Goal: Task Accomplishment & Management: Manage account settings

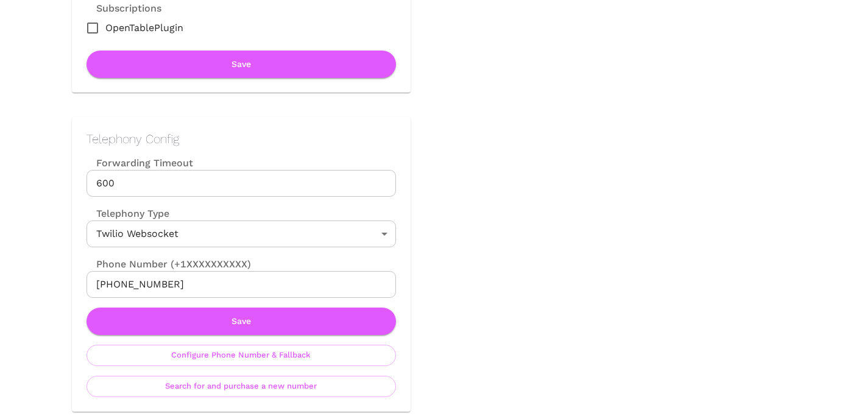
scroll to position [571, 0]
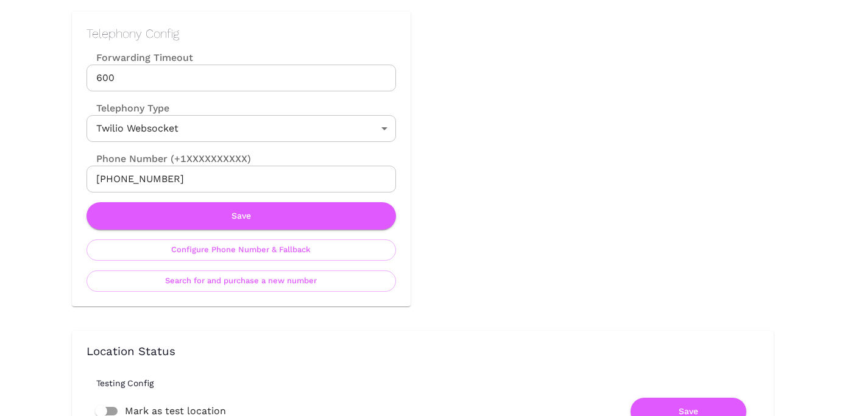
click at [332, 185] on input "+16266038963" at bounding box center [241, 179] width 309 height 27
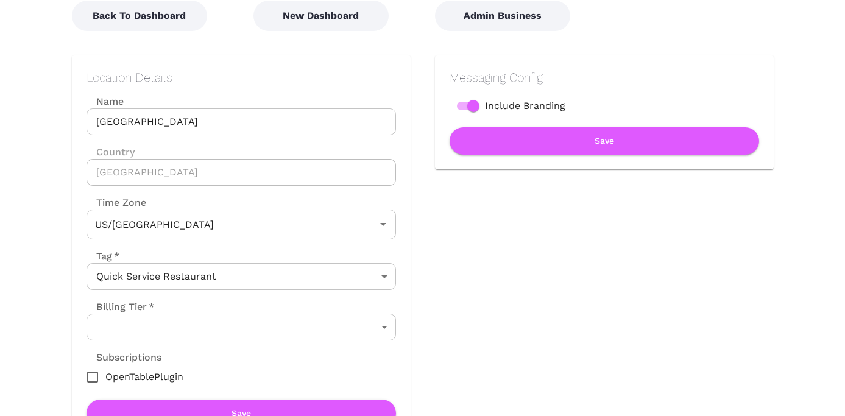
scroll to position [0, 0]
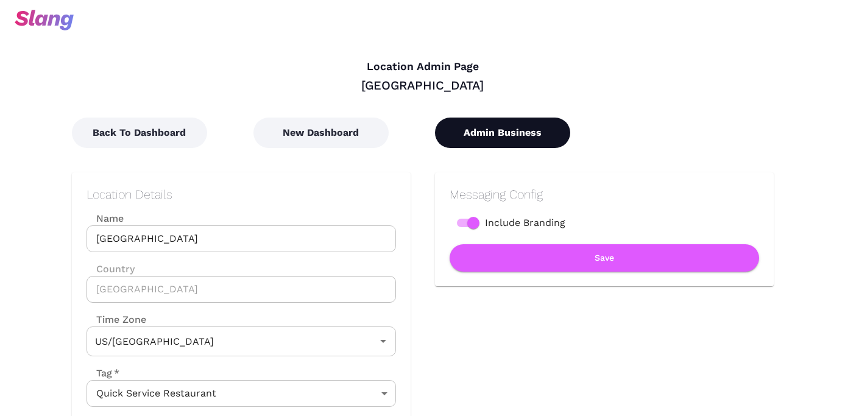
click at [517, 128] on button "Admin Business" at bounding box center [502, 133] width 135 height 30
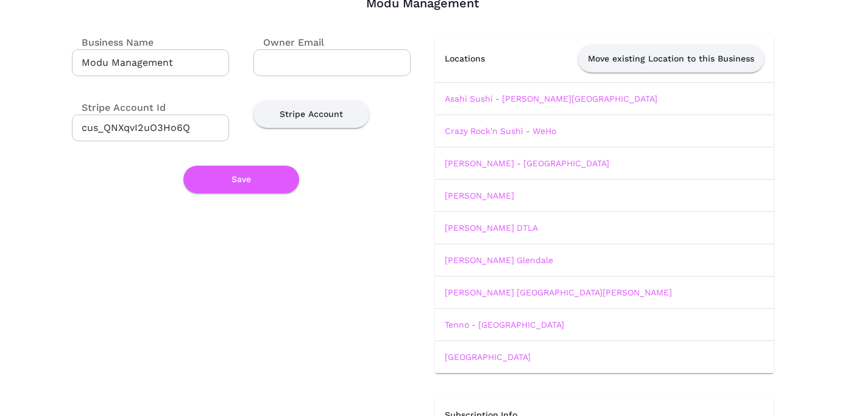
scroll to position [106, 0]
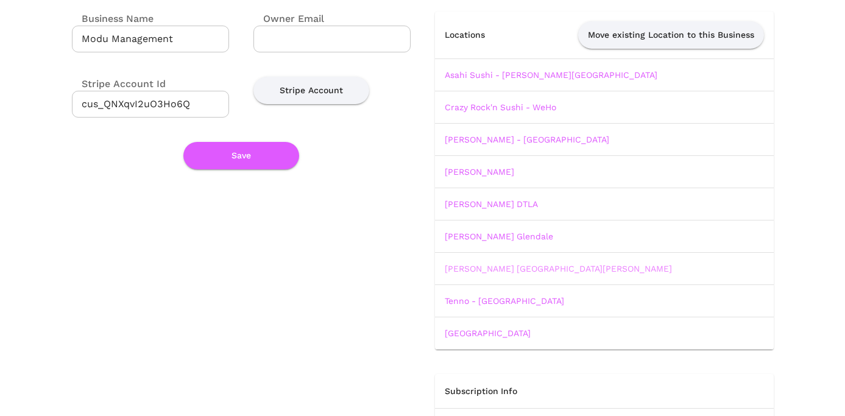
click at [504, 266] on link "Jin Cook Santa Monica" at bounding box center [558, 269] width 227 height 10
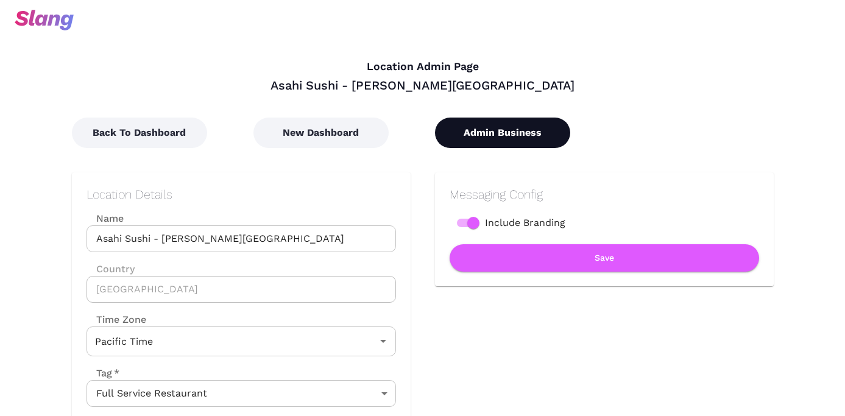
click at [484, 132] on button "Admin Business" at bounding box center [502, 133] width 135 height 30
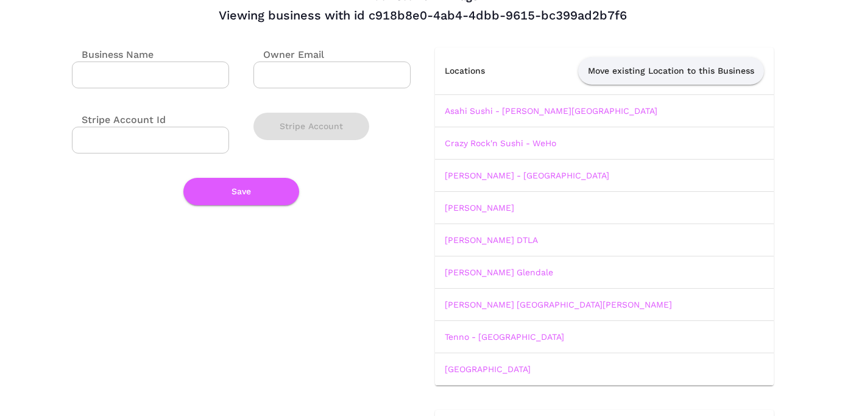
scroll to position [19, 0]
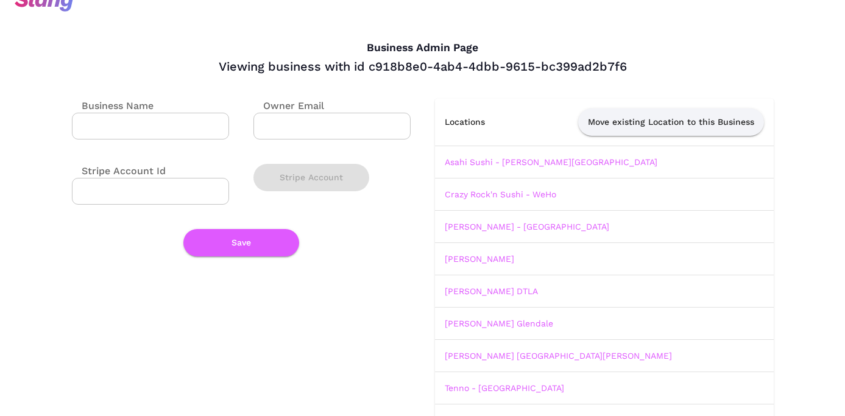
click at [137, 134] on input "Business Name" at bounding box center [150, 126] width 157 height 27
paste input "Modu Management"
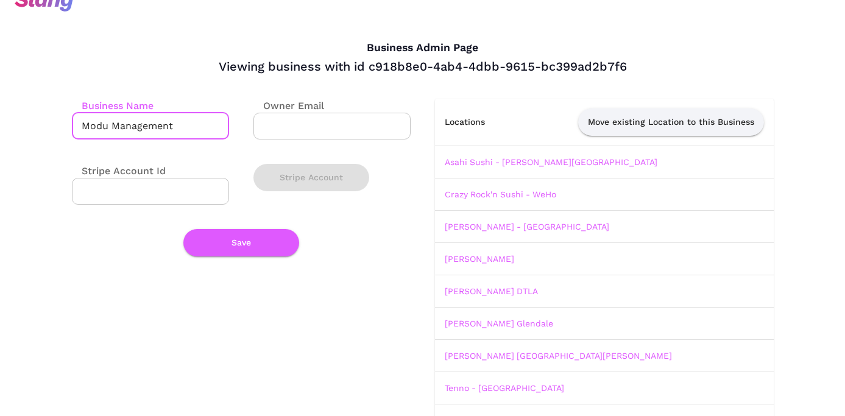
type input "Modu Management"
click at [169, 185] on input "Stripe Account Id" at bounding box center [150, 191] width 157 height 27
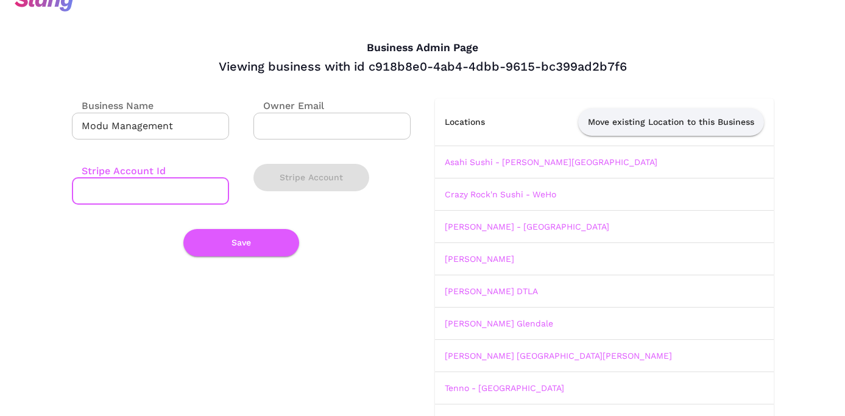
paste input "cus_QNXqvI2uO3Ho6Q"
type input "cus_QNXqvI2uO3Ho6Q"
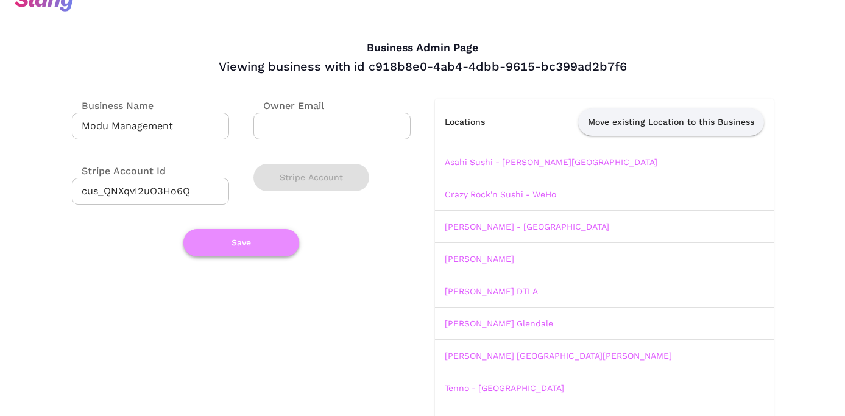
click at [242, 236] on button "Save" at bounding box center [241, 242] width 116 height 27
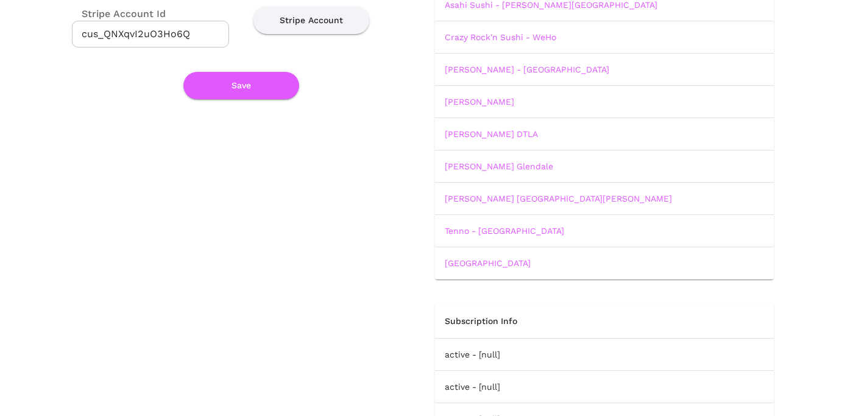
scroll to position [68, 0]
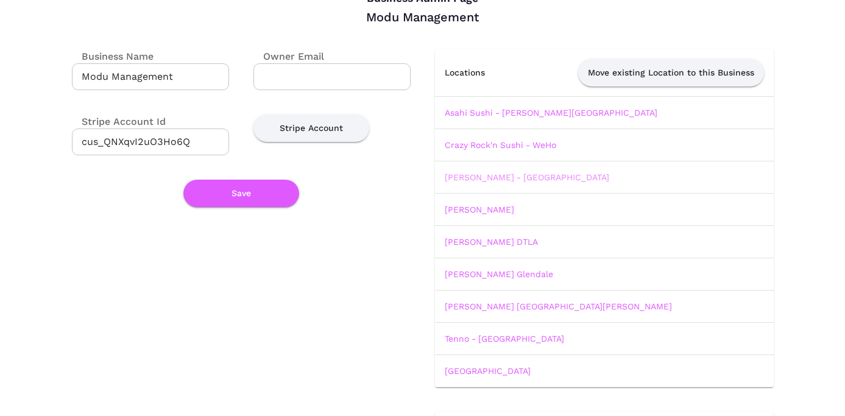
click at [478, 174] on link "[PERSON_NAME] - [GEOGRAPHIC_DATA]" at bounding box center [527, 177] width 164 height 10
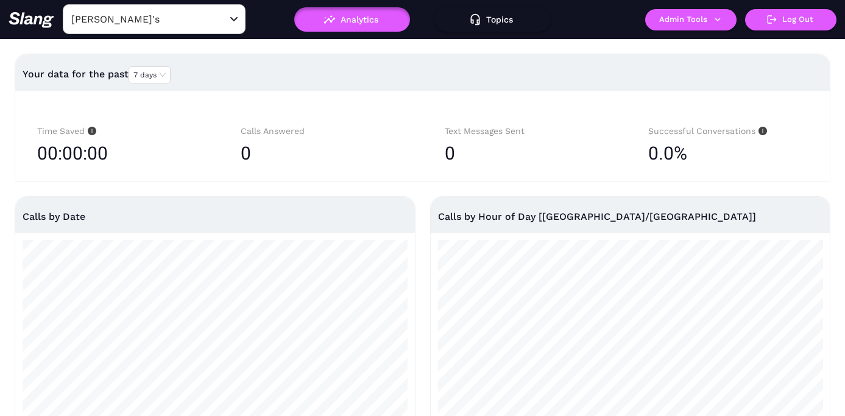
click at [146, 24] on input "[PERSON_NAME]'s" at bounding box center [135, 19] width 134 height 19
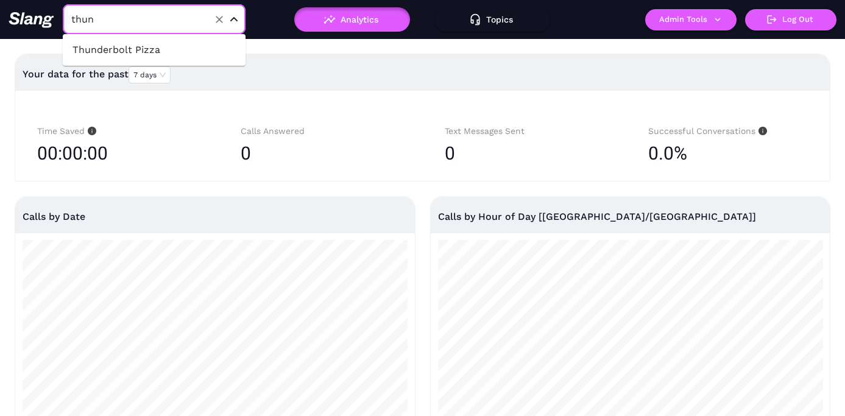
type input "thund"
click at [156, 45] on li "Thunderbolt Pizza" at bounding box center [154, 50] width 183 height 22
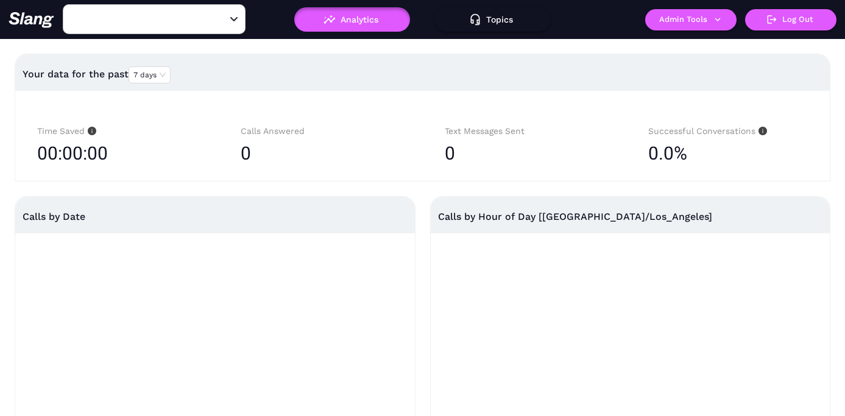
type input "Thunderbolt Pizza"
click at [682, 22] on button "Admin Tools" at bounding box center [690, 19] width 91 height 21
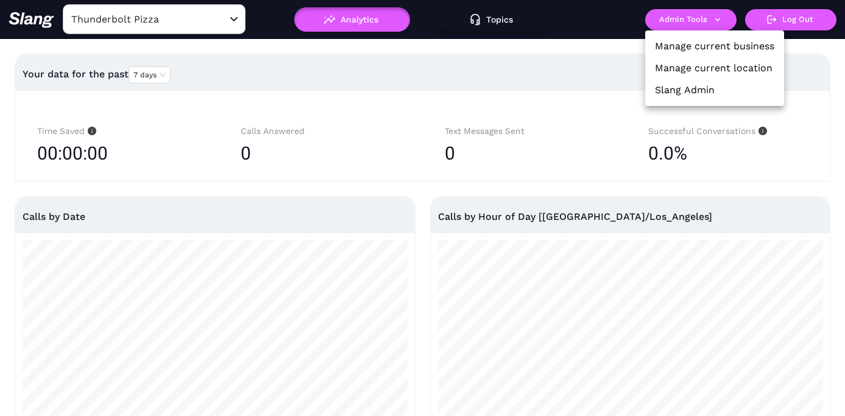
click at [671, 63] on link "Manage current location" at bounding box center [714, 68] width 118 height 15
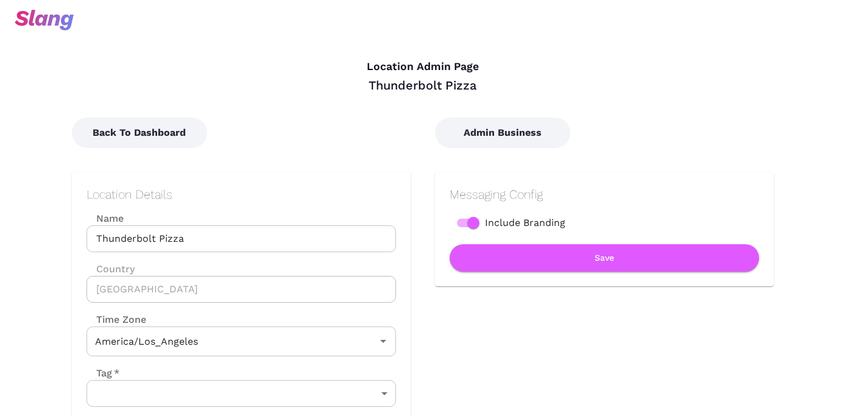
type input "Pacific Time"
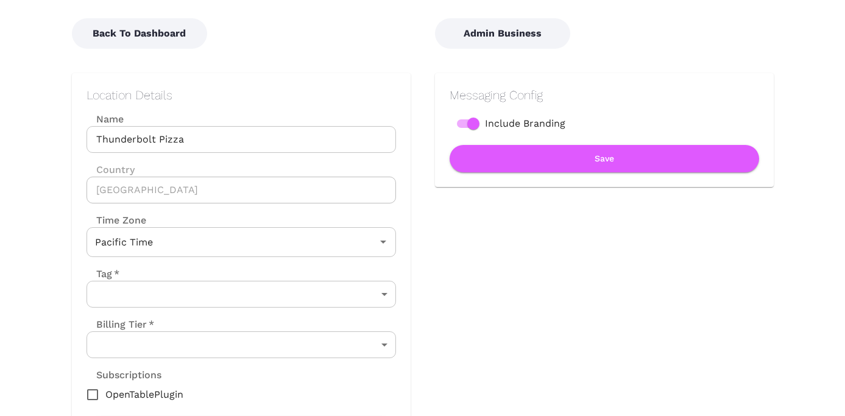
scroll to position [101, 0]
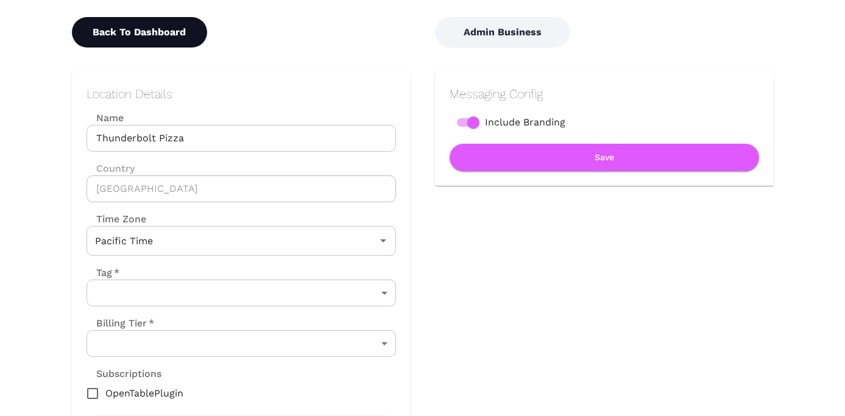
click at [138, 40] on button "Back To Dashboard" at bounding box center [139, 32] width 135 height 30
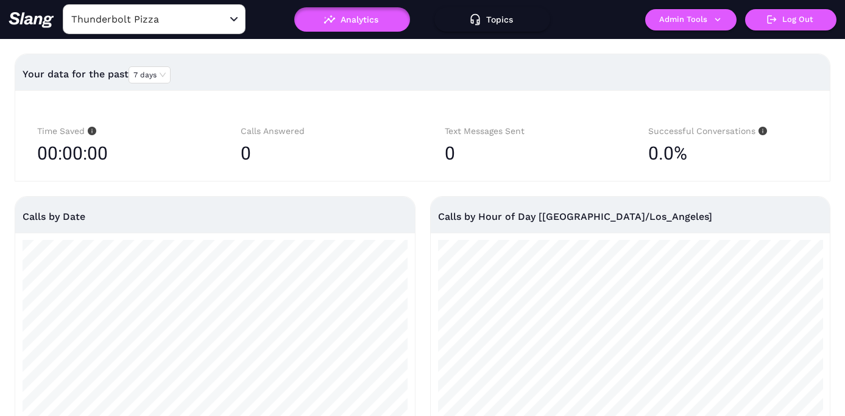
click at [178, 24] on input "Thunderbolt Pizza" at bounding box center [135, 19] width 134 height 19
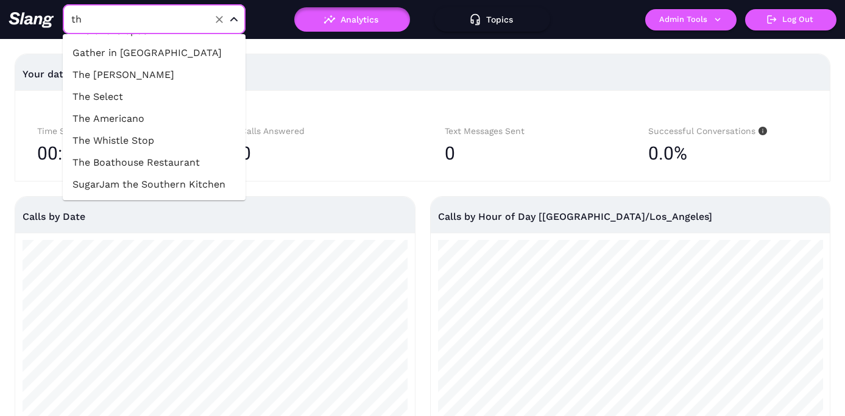
type input "t"
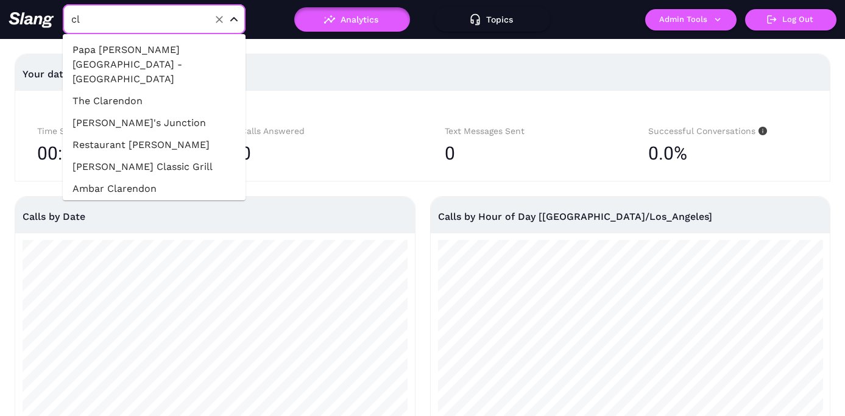
type input "c"
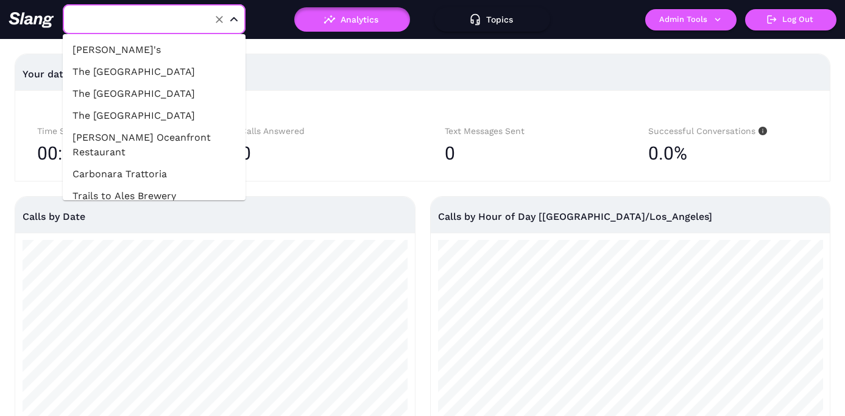
scroll to position [35426, 0]
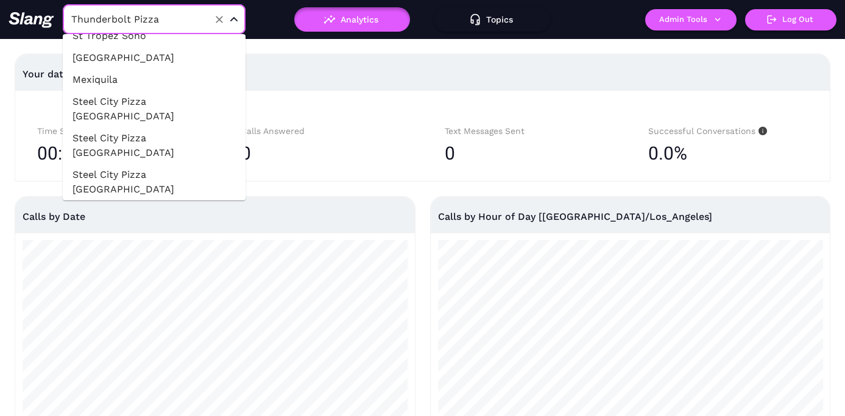
click at [359, 63] on div "Your data for the past 7 days" at bounding box center [423, 74] width 800 height 29
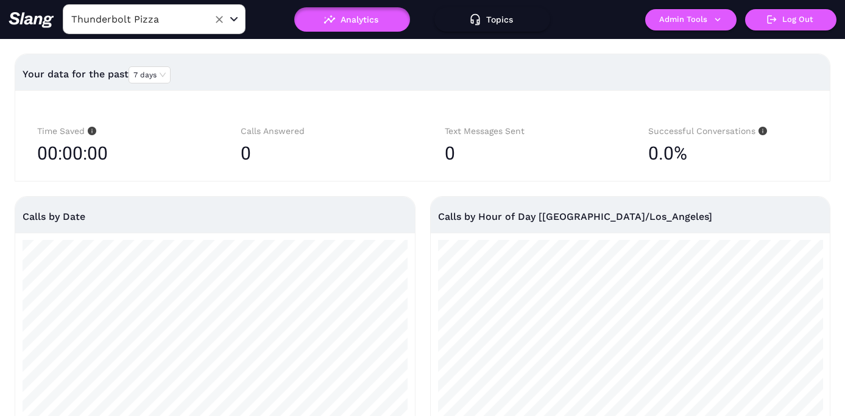
click at [185, 26] on input "Thunderbolt Pizza" at bounding box center [135, 19] width 134 height 19
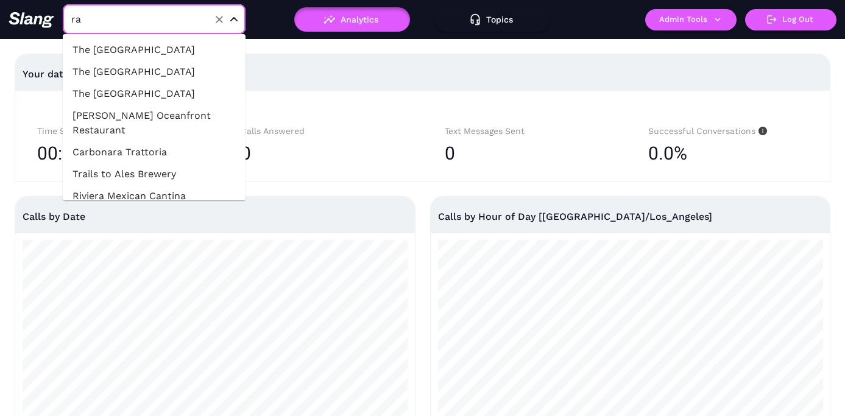
scroll to position [0, 0]
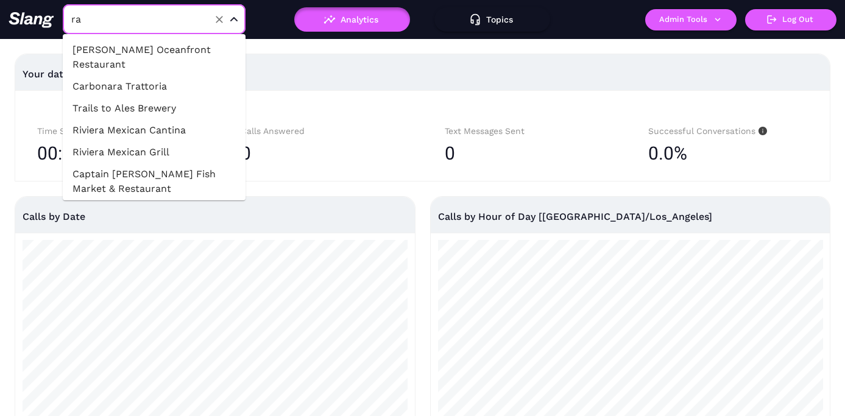
type input "ray"
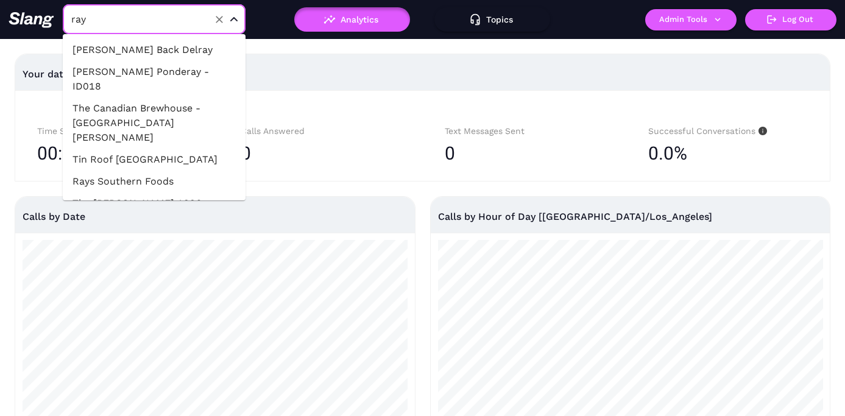
click at [166, 171] on li "Rays Southern Foods" at bounding box center [154, 182] width 183 height 22
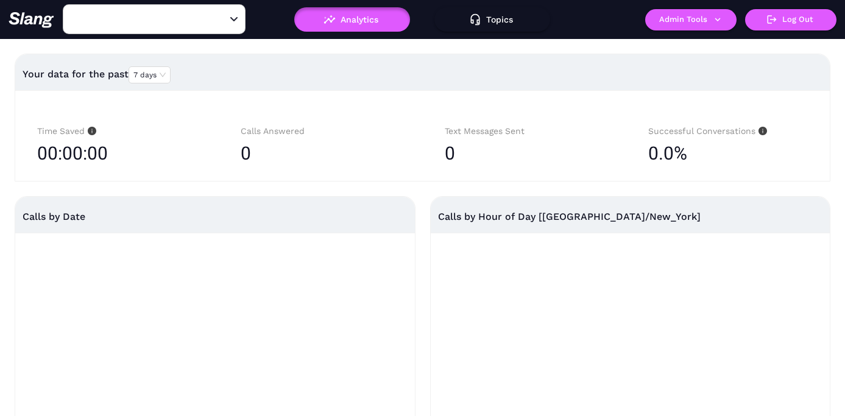
type input "Rays Southern Foods"
click at [678, 28] on button "Admin Tools" at bounding box center [690, 19] width 91 height 21
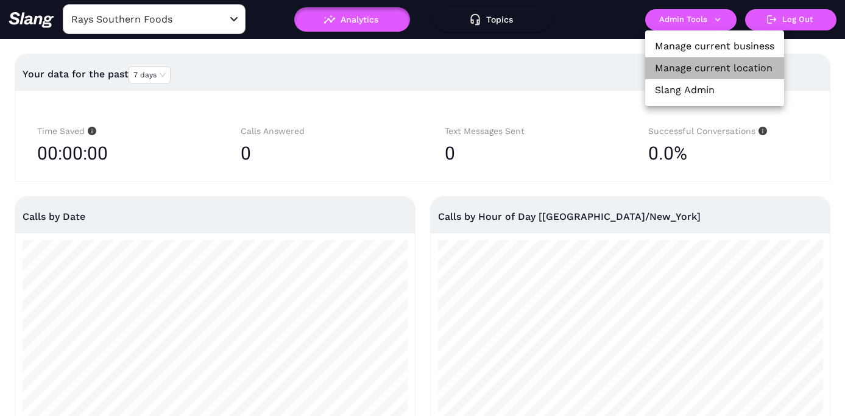
click at [678, 69] on link "Manage current location" at bounding box center [714, 68] width 118 height 15
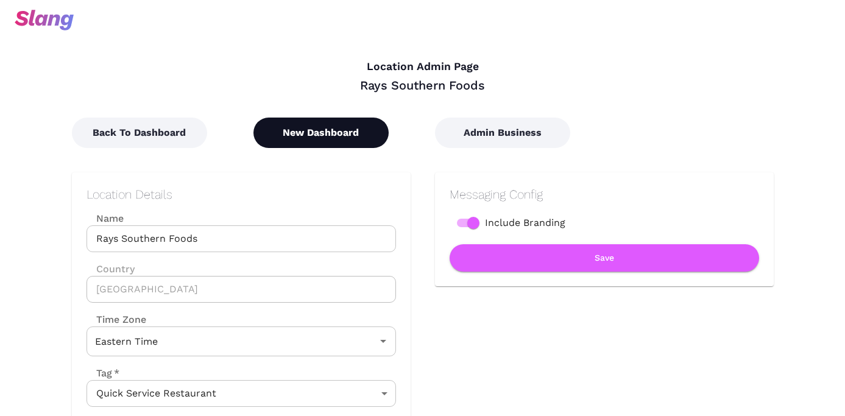
click at [319, 133] on button "New Dashboard" at bounding box center [320, 133] width 135 height 30
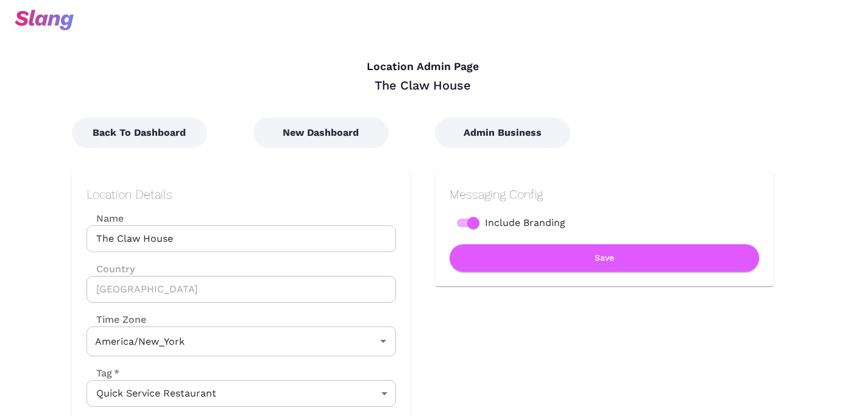
type input "Eastern Time"
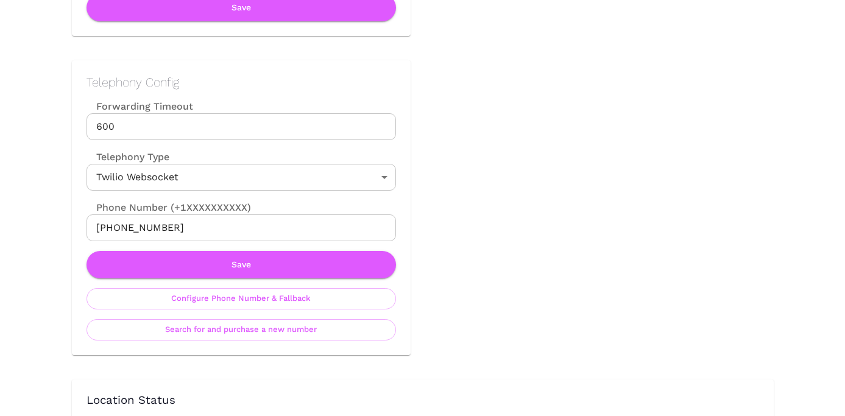
scroll to position [501, 0]
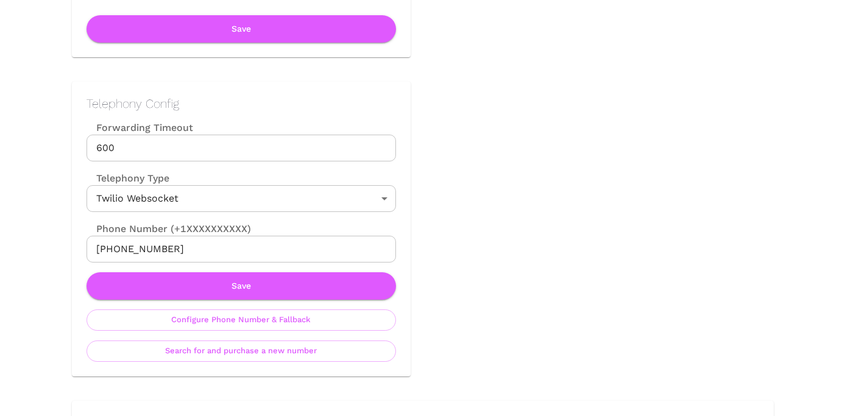
click at [295, 256] on input "[PHONE_NUMBER]" at bounding box center [241, 249] width 309 height 27
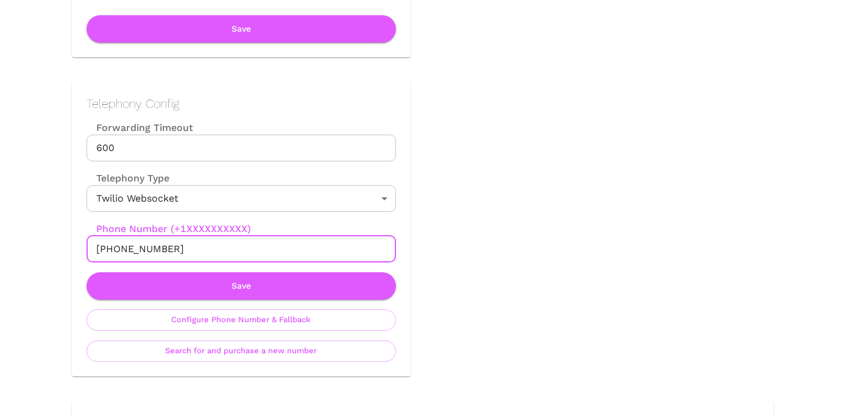
scroll to position [0, 0]
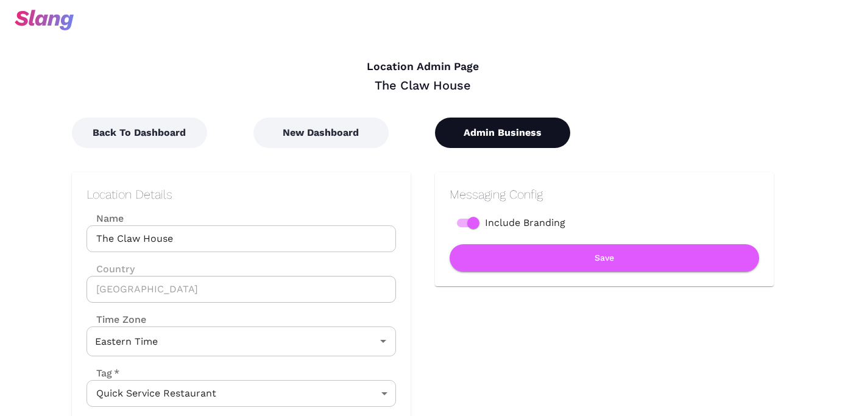
click at [498, 137] on button "Admin Business" at bounding box center [502, 133] width 135 height 30
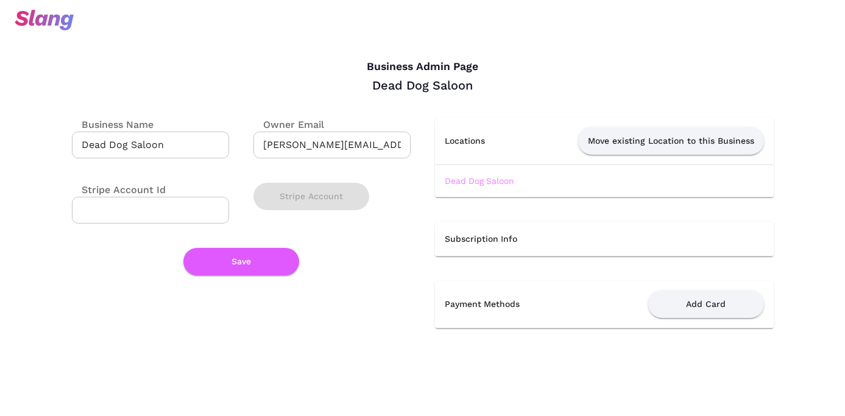
click at [467, 179] on link "Dead Dog Saloon" at bounding box center [479, 181] width 69 height 10
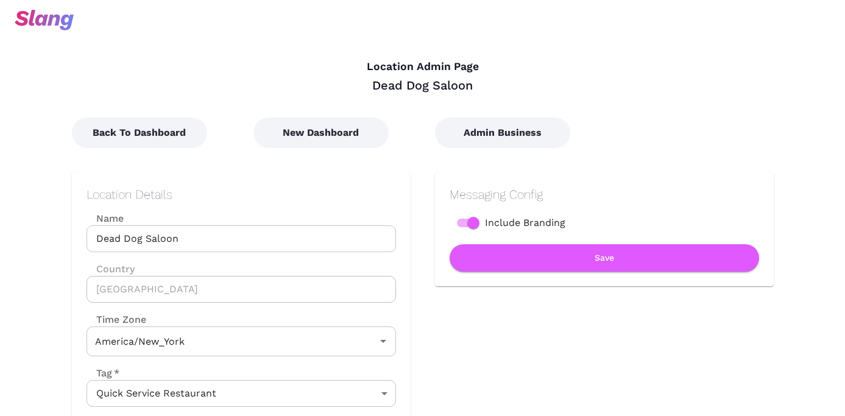
type input "Eastern Time"
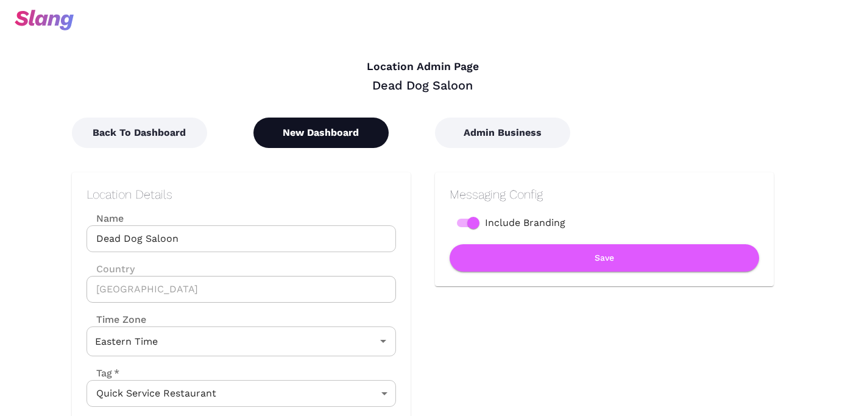
click at [334, 138] on button "New Dashboard" at bounding box center [320, 133] width 135 height 30
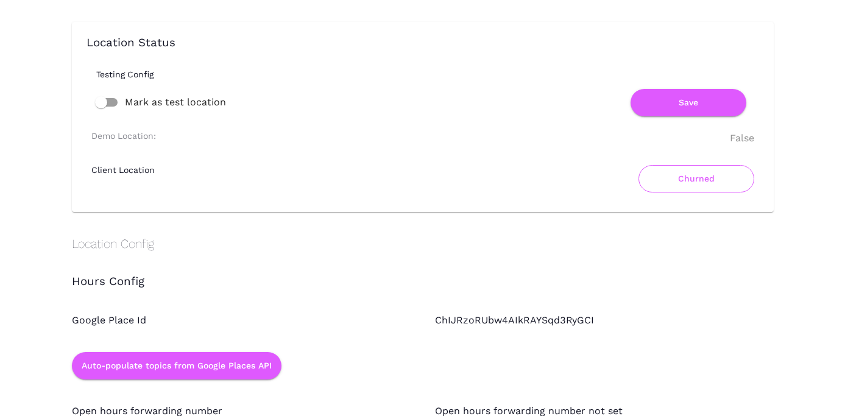
scroll to position [881, 0]
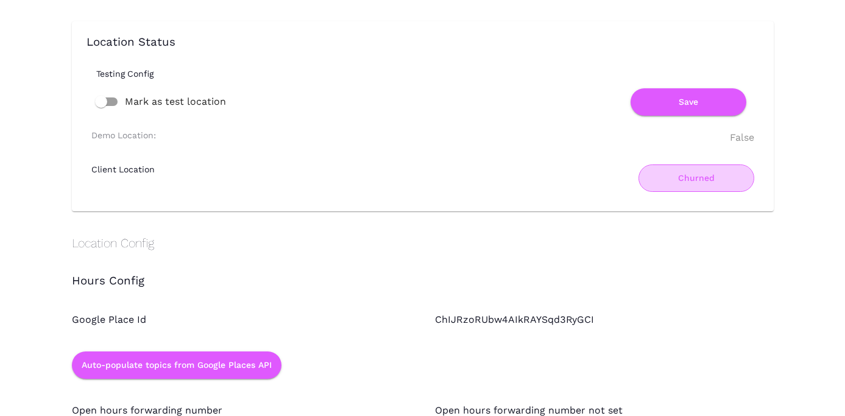
click at [726, 179] on button "Churned" at bounding box center [696, 177] width 116 height 27
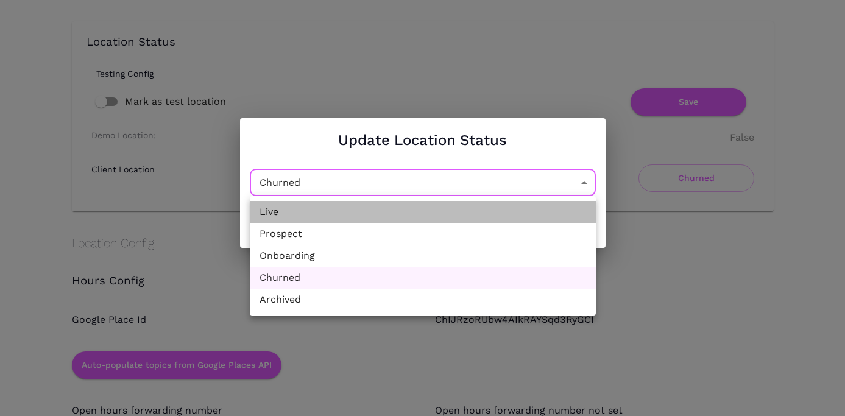
click at [392, 208] on li "Live" at bounding box center [423, 212] width 346 height 22
type input "Active"
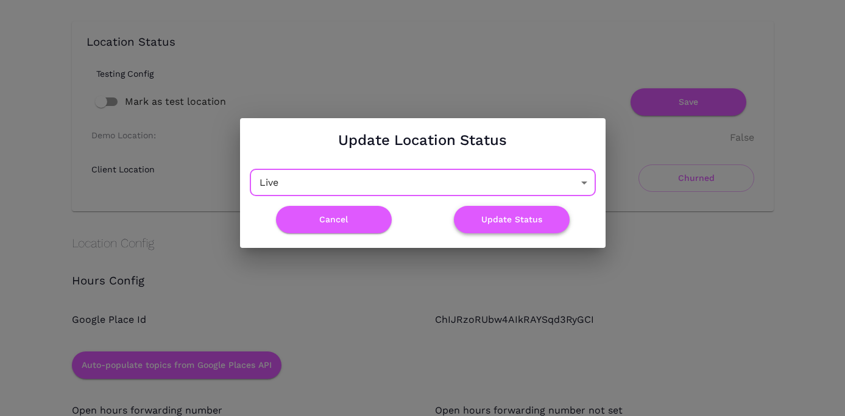
click at [523, 221] on button "Update Status" at bounding box center [512, 219] width 116 height 27
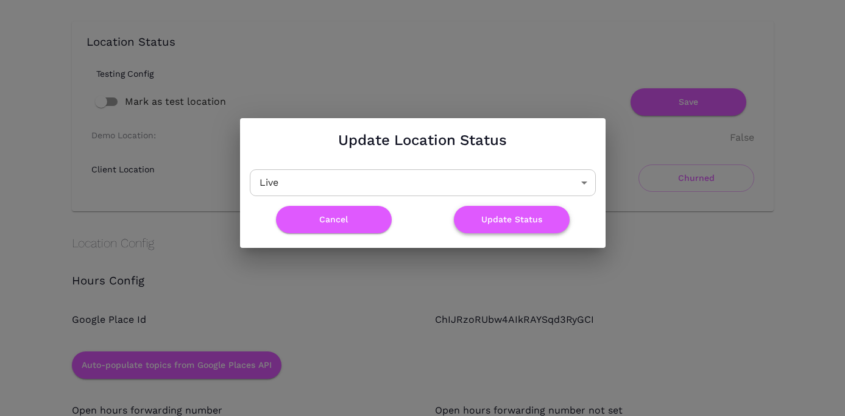
scroll to position [0, 0]
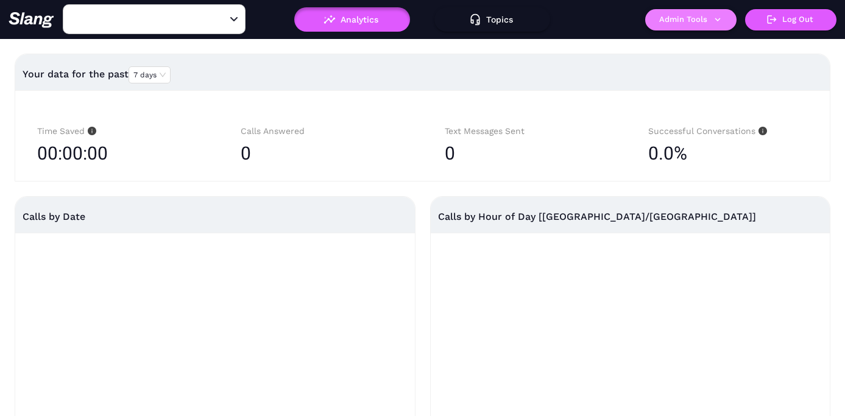
type input "[PERSON_NAME]'s"
click at [699, 23] on button "Admin Tools" at bounding box center [690, 19] width 91 height 21
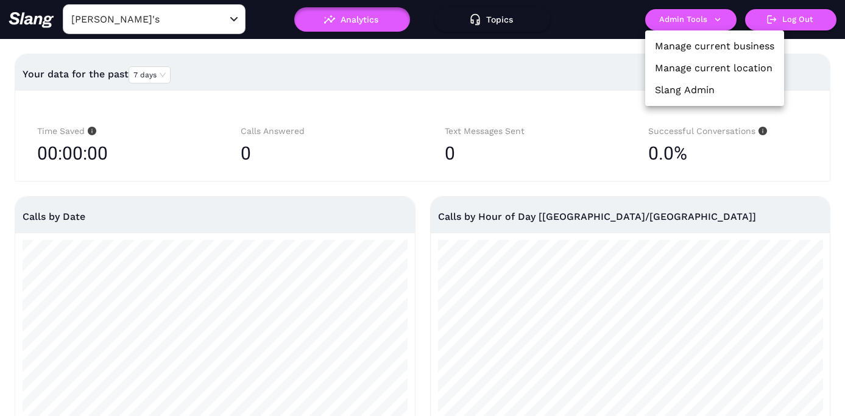
click at [699, 63] on link "Manage current location" at bounding box center [714, 68] width 118 height 15
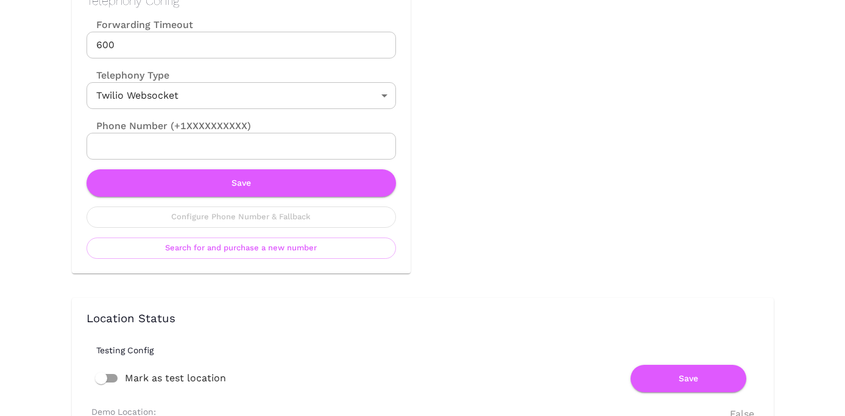
scroll to position [600, 0]
